Goal: Check status: Check status

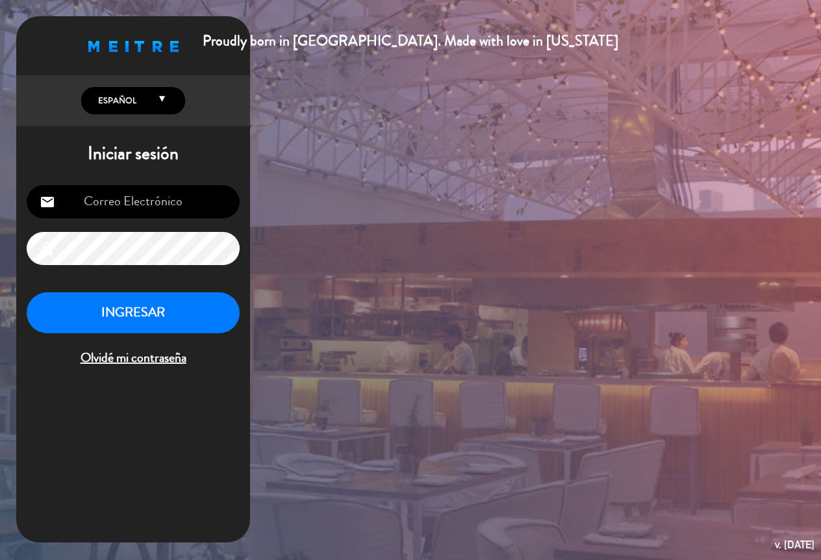
type input "[EMAIL_ADDRESS][DOMAIN_NAME]"
click at [164, 313] on button "INGRESAR" at bounding box center [133, 312] width 213 height 41
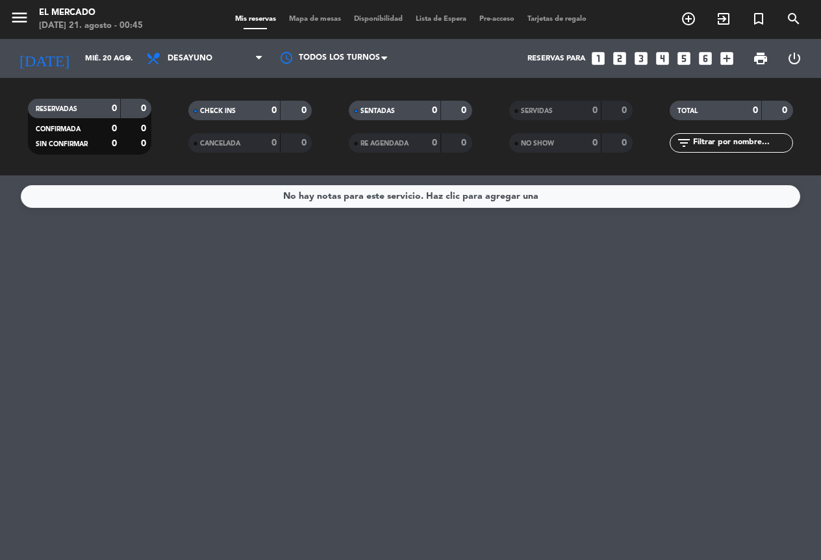
click at [21, 18] on icon "menu" at bounding box center [19, 17] width 19 height 19
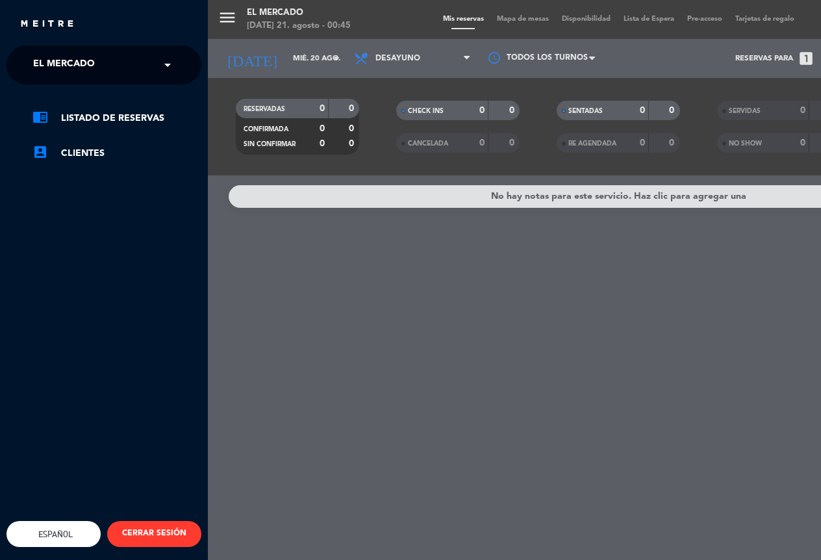
click at [61, 62] on span "El Mercado" at bounding box center [64, 64] width 62 height 27
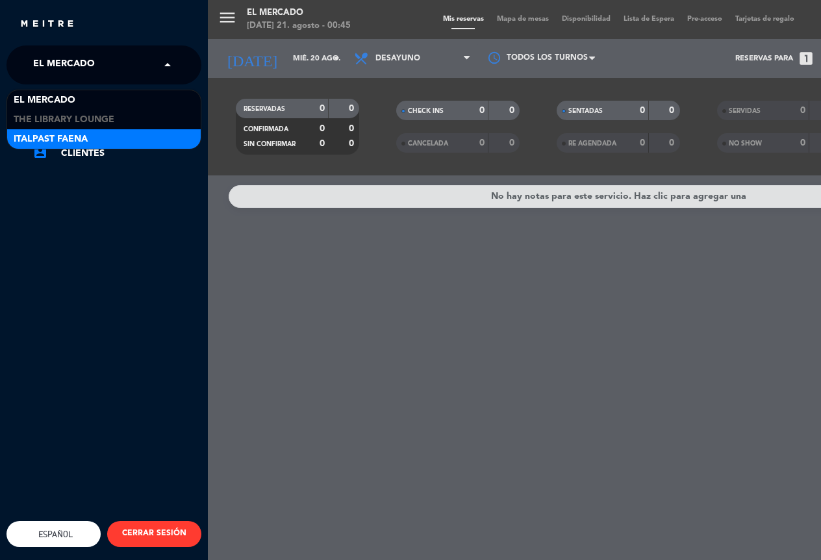
click at [81, 141] on span "Italpast Faena" at bounding box center [51, 139] width 74 height 15
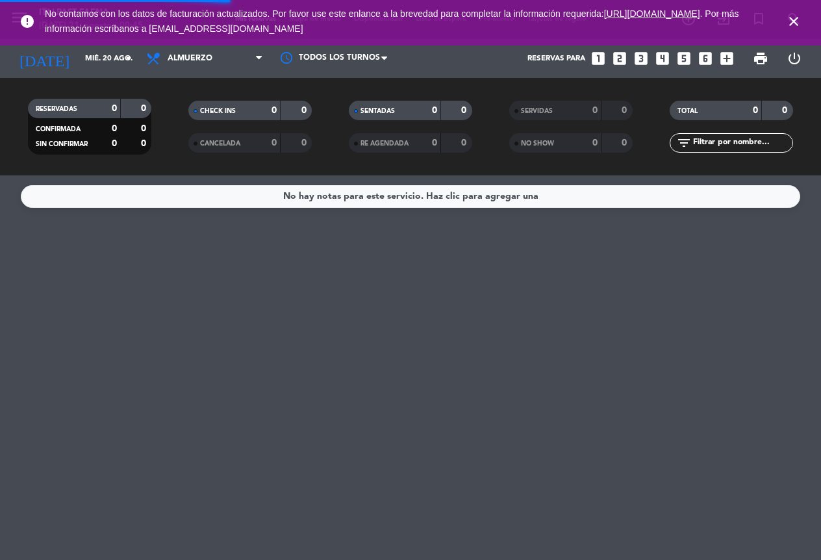
click at [796, 23] on icon "close" at bounding box center [794, 22] width 16 height 16
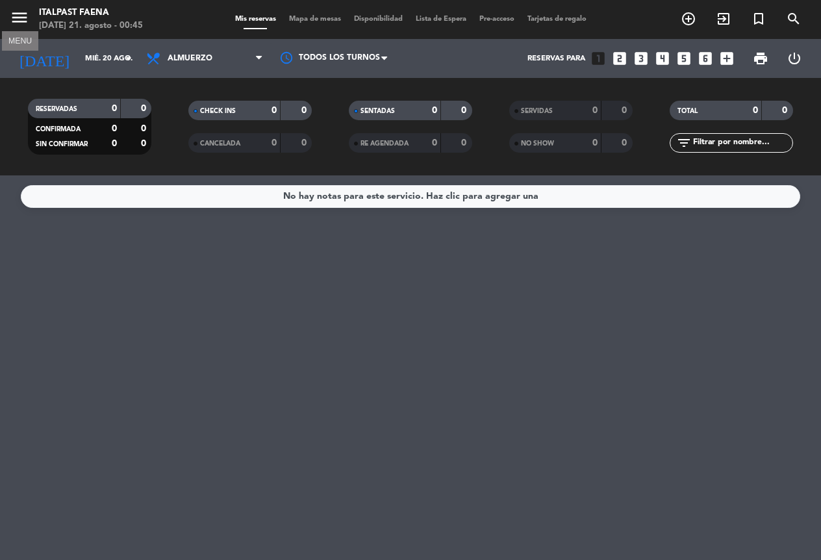
click at [23, 16] on icon "menu" at bounding box center [19, 17] width 19 height 19
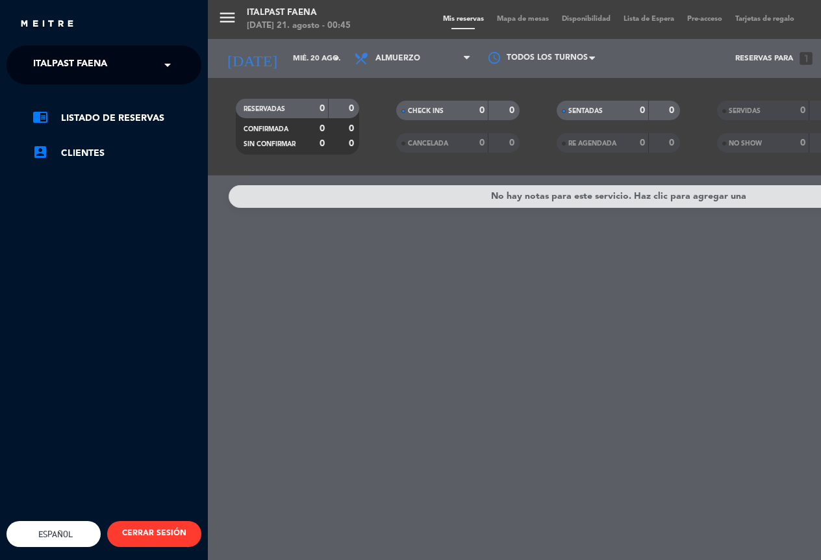
click at [305, 51] on div "menu Italpast Faena [DATE] 21. agosto - 00:45 Mis reservas Mapa de mesas Dispon…" at bounding box center [618, 280] width 821 height 560
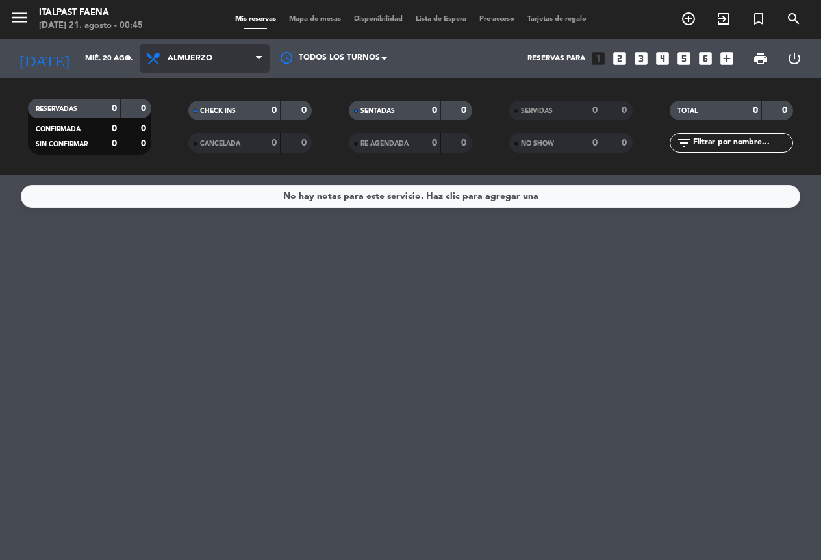
click at [177, 58] on span "Almuerzo" at bounding box center [190, 58] width 45 height 9
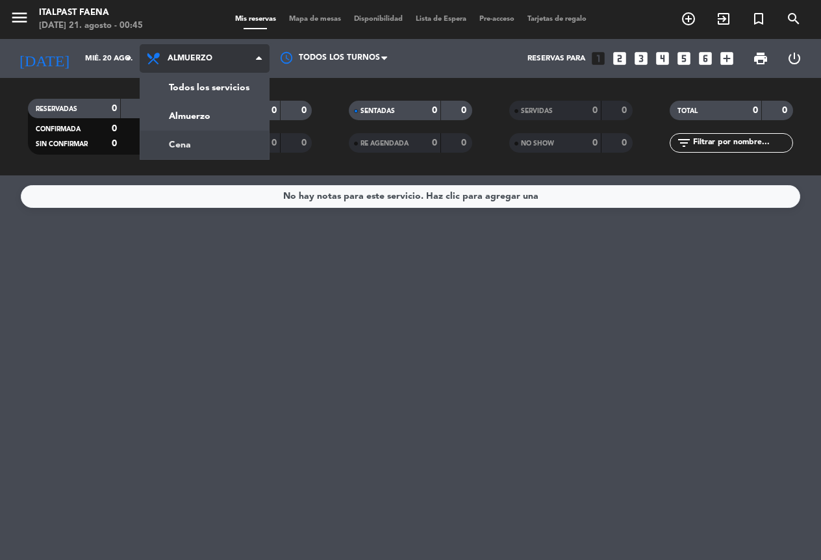
click at [197, 146] on div "menu Italpast Faena [DATE] 21. agosto - 00:45 Mis reservas Mapa de mesas Dispon…" at bounding box center [410, 87] width 821 height 175
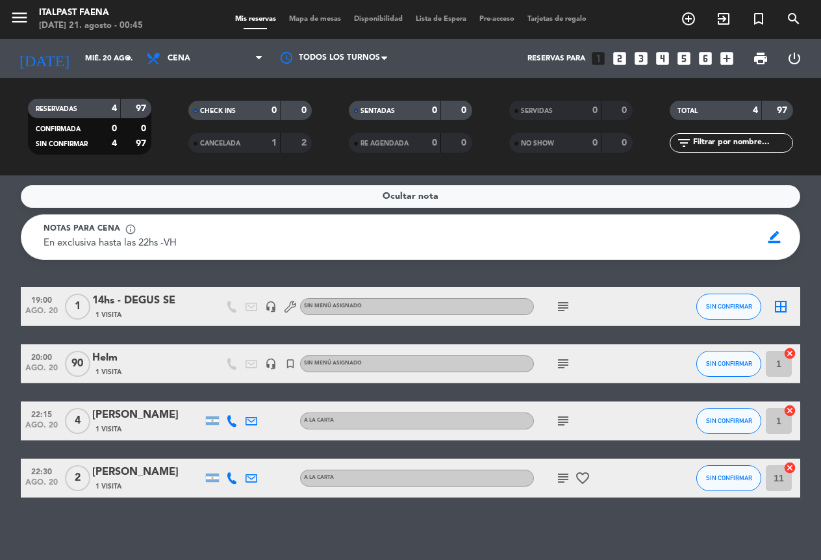
scroll to position [3, 0]
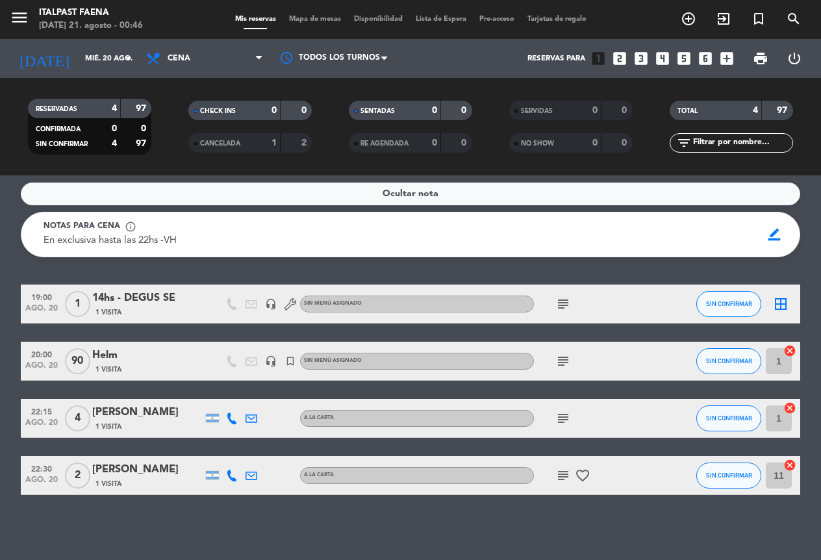
click at [147, 422] on div "1 Visita" at bounding box center [147, 426] width 110 height 11
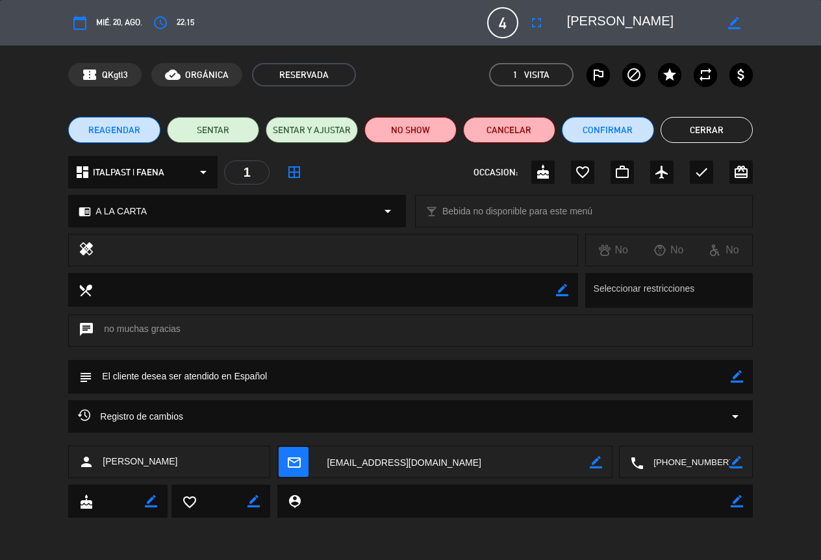
click at [671, 459] on textarea at bounding box center [687, 462] width 86 height 32
click at [707, 427] on span "content_paste" at bounding box center [711, 431] width 10 height 10
click at [711, 132] on button "Cerrar" at bounding box center [707, 130] width 92 height 26
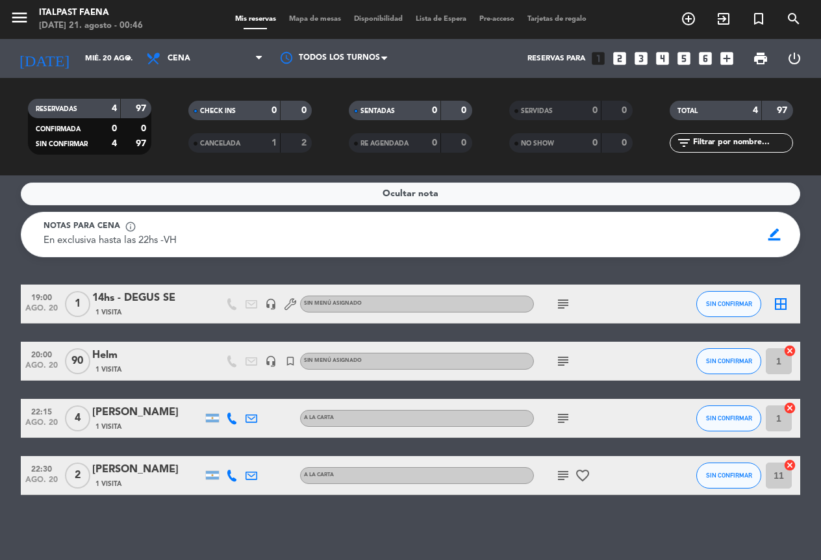
click at [148, 481] on div "1 Visita" at bounding box center [147, 483] width 110 height 11
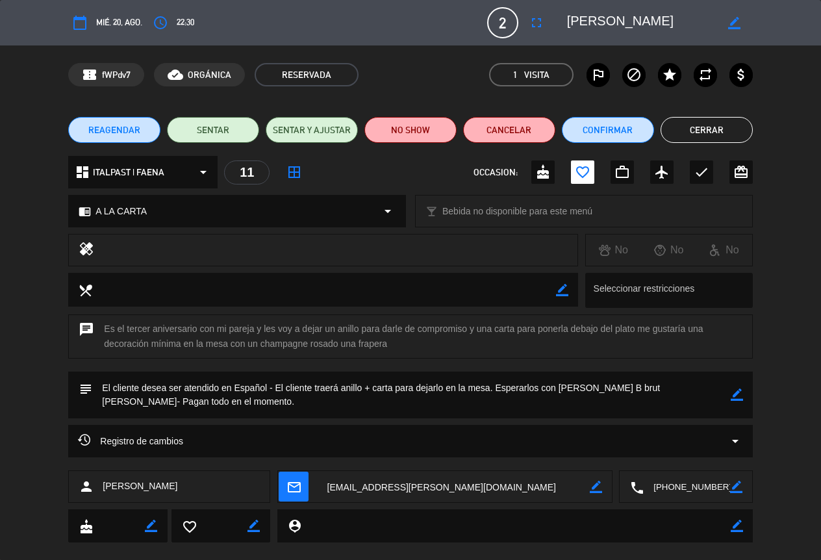
click at [666, 487] on textarea at bounding box center [687, 487] width 86 height 32
click at [689, 447] on div "Click para copiar content_paste |" at bounding box center [687, 455] width 116 height 23
click at [689, 450] on span "Click para copiar" at bounding box center [670, 455] width 68 height 14
click at [737, 125] on button "Cerrar" at bounding box center [707, 130] width 92 height 26
